Goal: Submit feedback/report problem

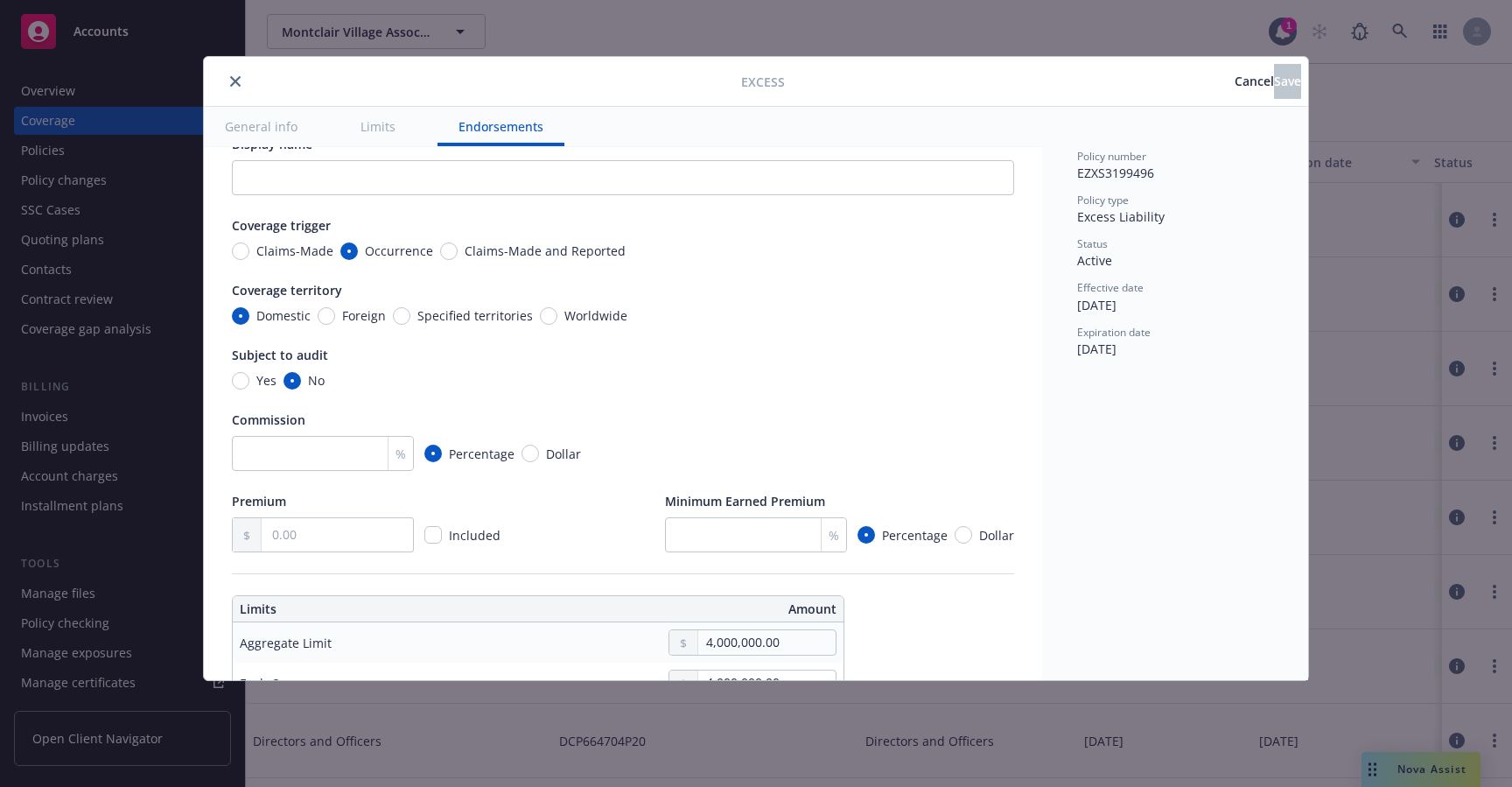
type textarea "x"
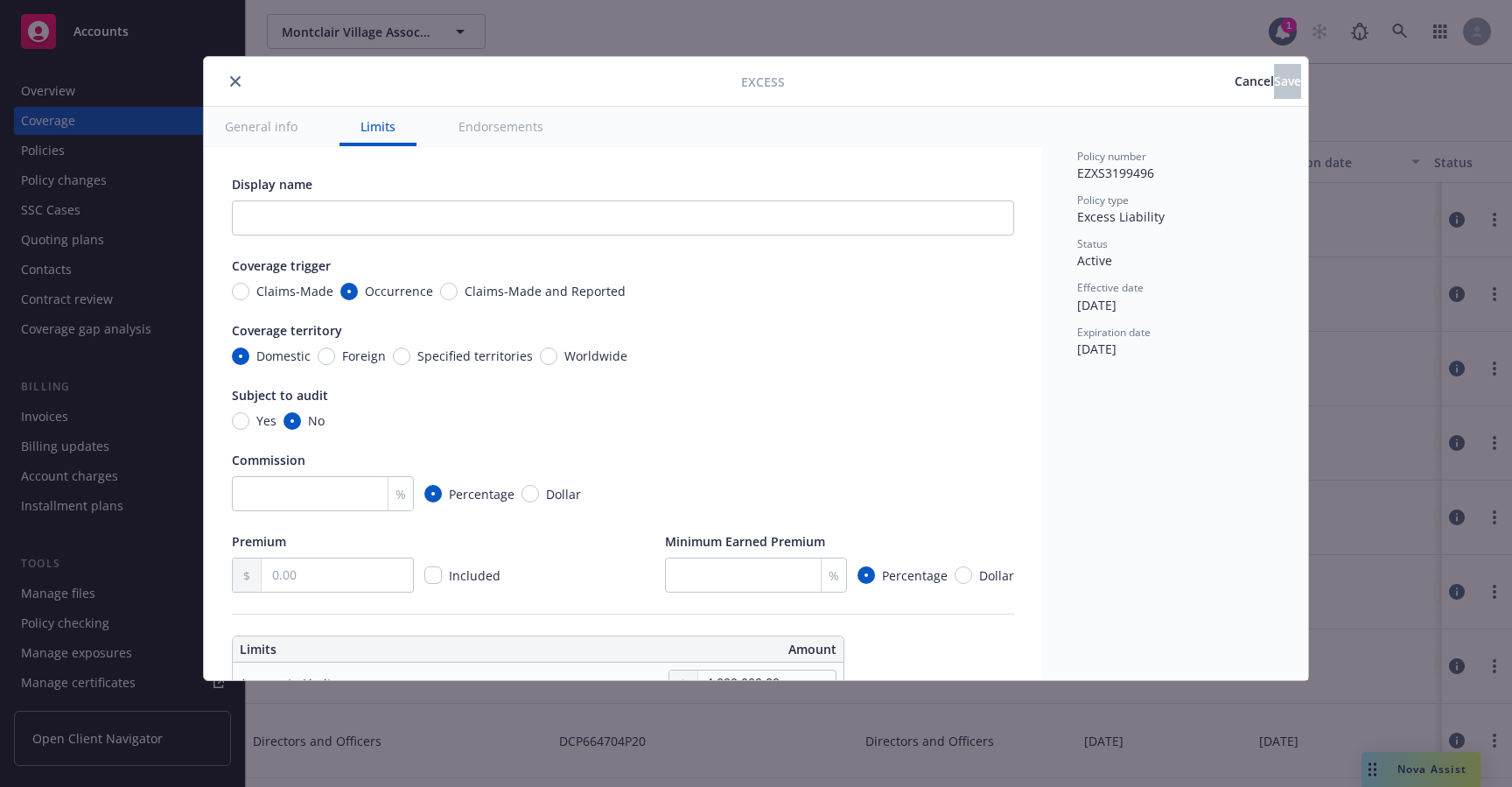
click at [1235, 87] on span "Cancel" at bounding box center [1254, 81] width 39 height 17
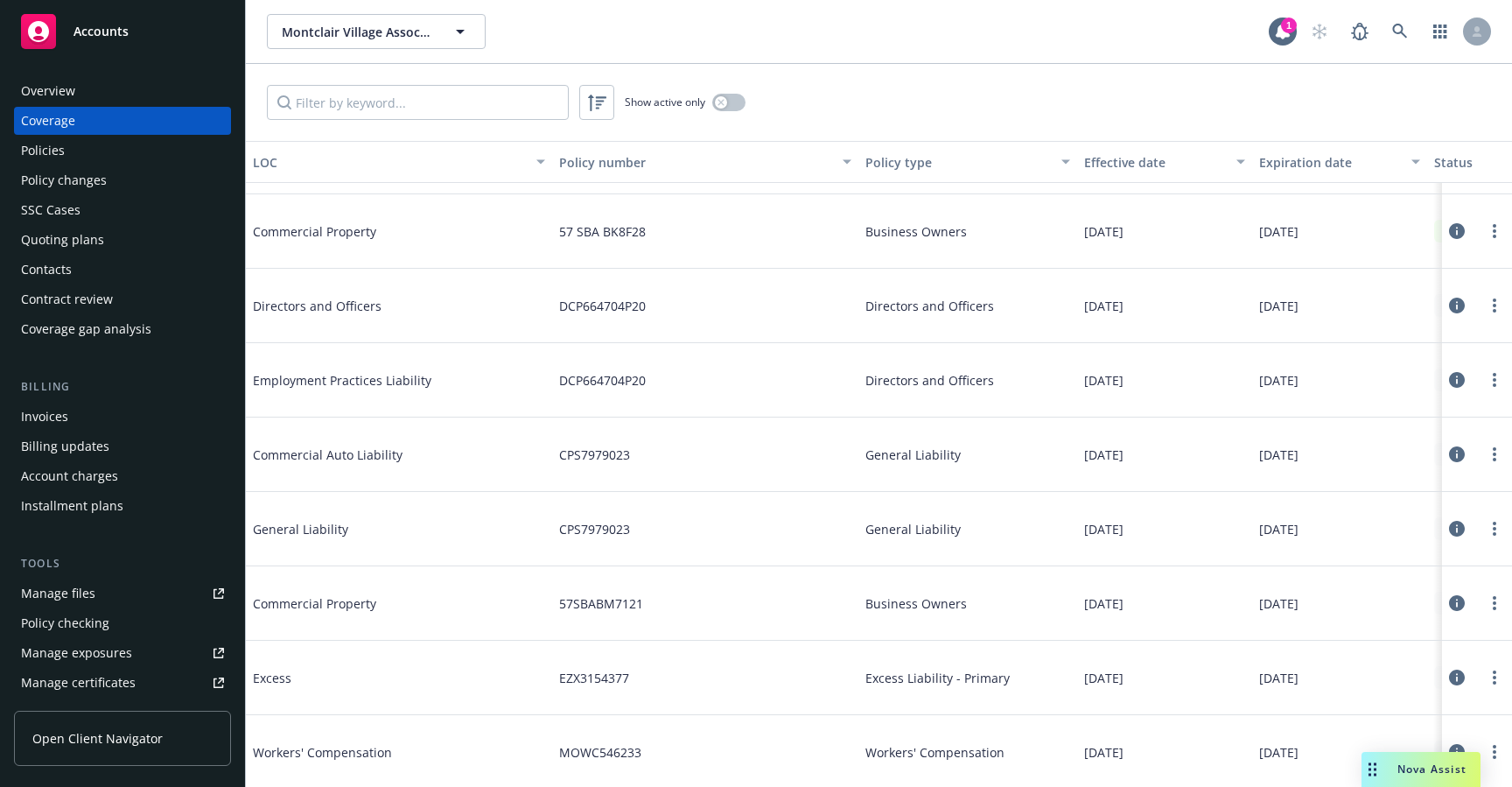
scroll to position [420, 0]
